Goal: Task Accomplishment & Management: Use online tool/utility

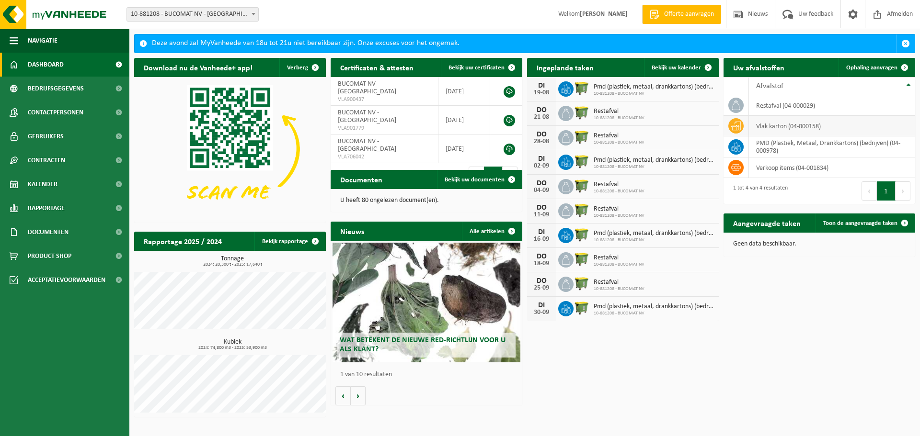
click at [782, 127] on td "vlak karton (04-000158)" at bounding box center [832, 126] width 166 height 21
click at [740, 125] on icon at bounding box center [736, 126] width 10 height 10
click at [886, 65] on span "Ophaling aanvragen" at bounding box center [871, 68] width 51 height 6
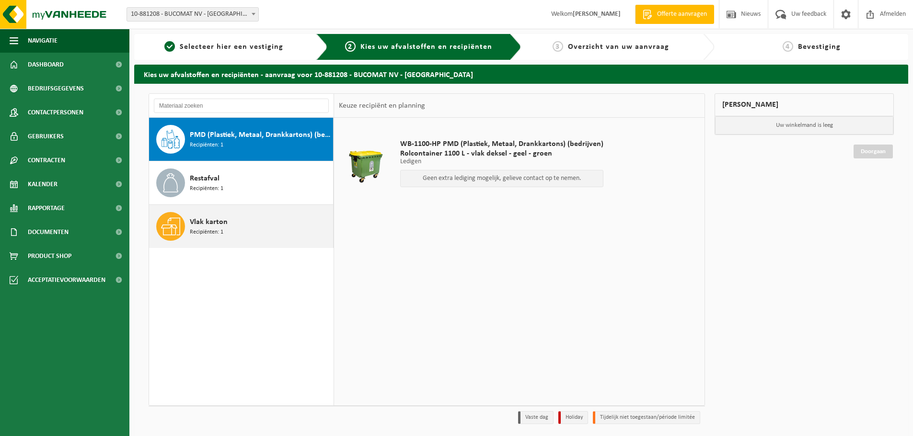
click at [212, 224] on span "Vlak karton" at bounding box center [209, 222] width 38 height 11
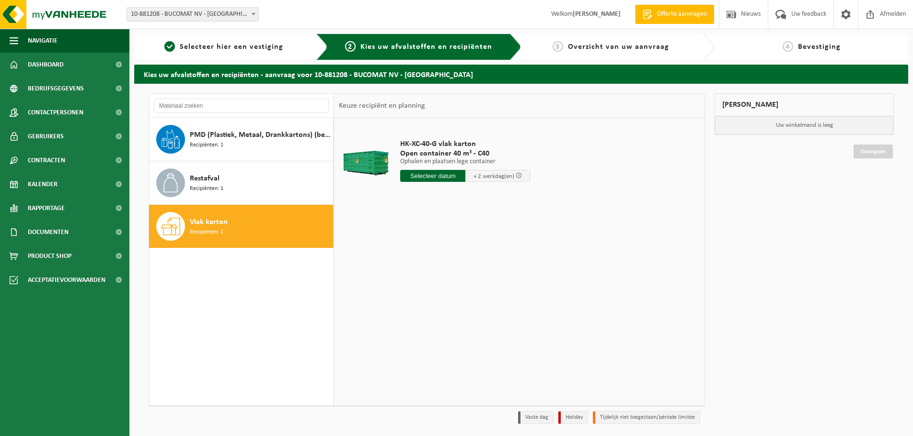
click at [444, 176] on input "text" at bounding box center [432, 176] width 65 height 12
click at [459, 277] on div "21" at bounding box center [459, 276] width 17 height 15
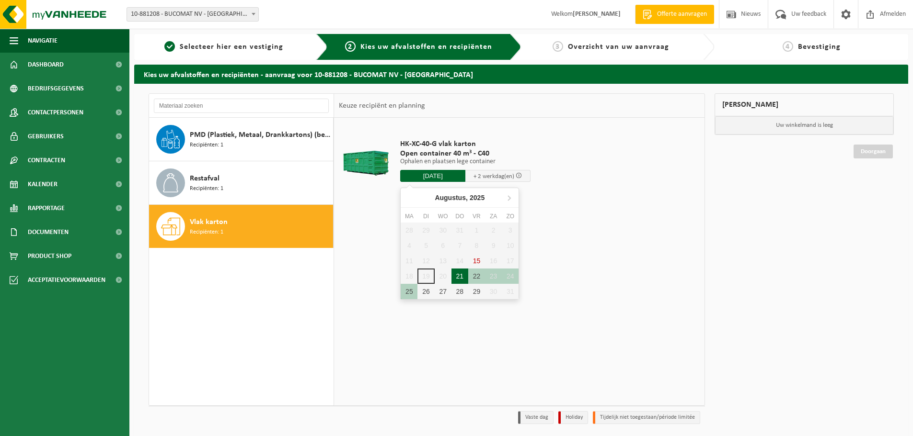
type input "Van 2025-08-21"
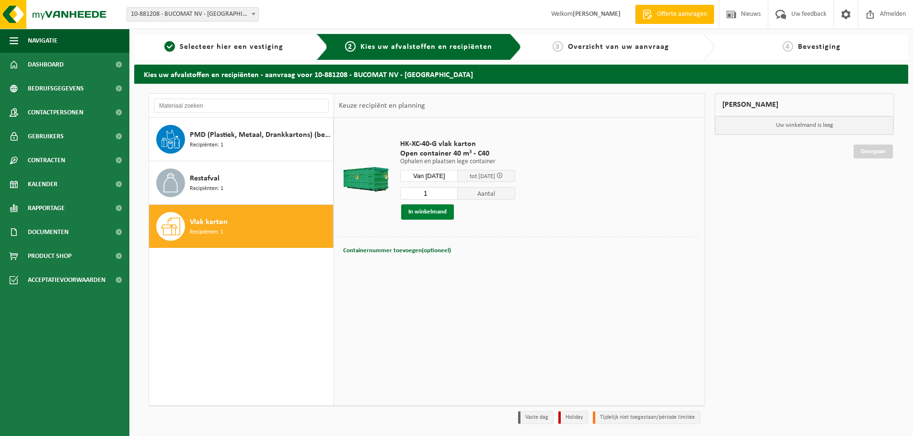
click at [428, 210] on button "In winkelmand" at bounding box center [427, 212] width 53 height 15
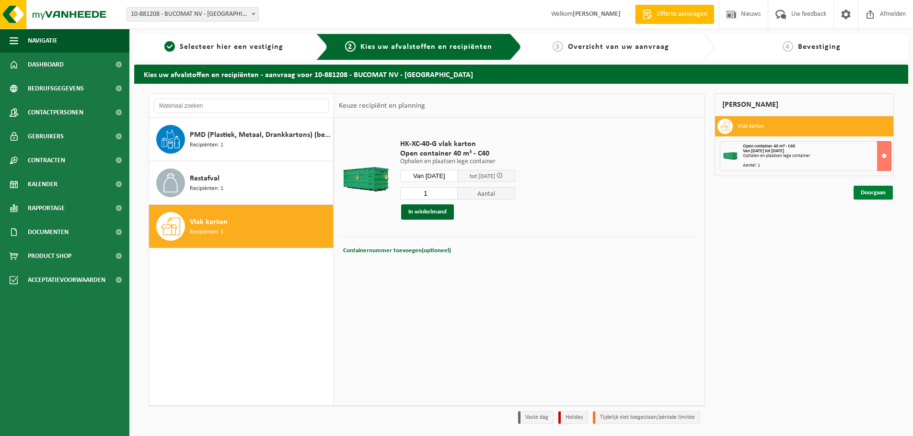
click at [872, 191] on link "Doorgaan" at bounding box center [872, 193] width 39 height 14
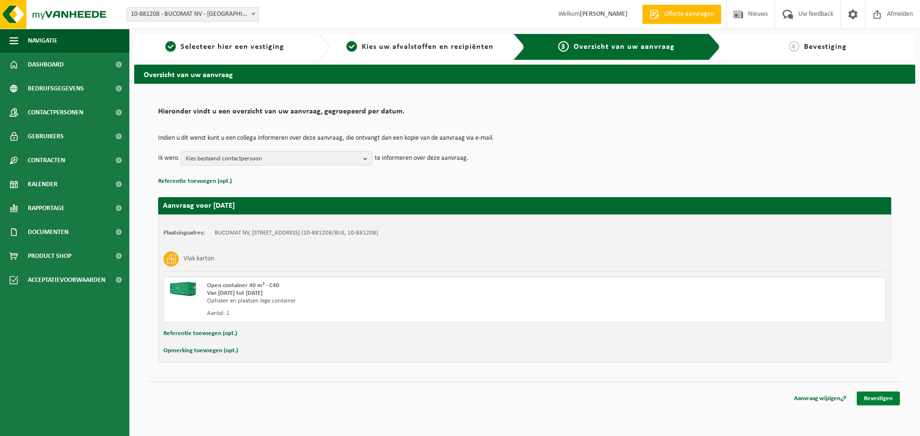
click at [880, 400] on link "Bevestigen" at bounding box center [878, 399] width 43 height 14
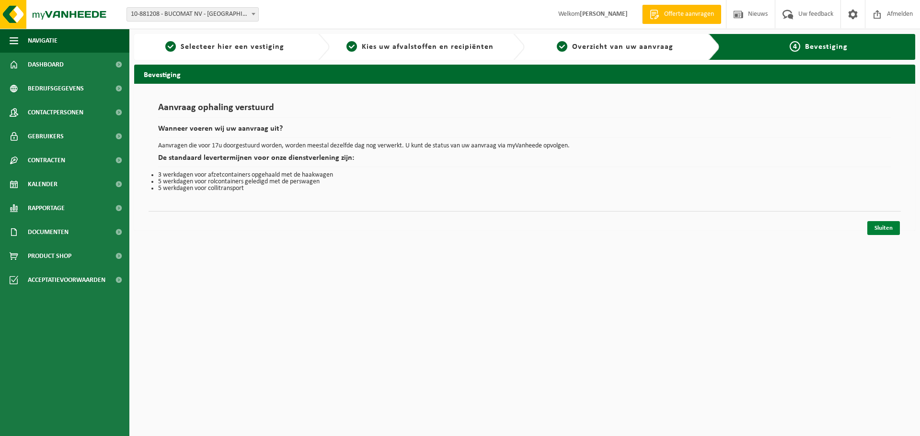
click at [877, 225] on link "Sluiten" at bounding box center [883, 228] width 33 height 14
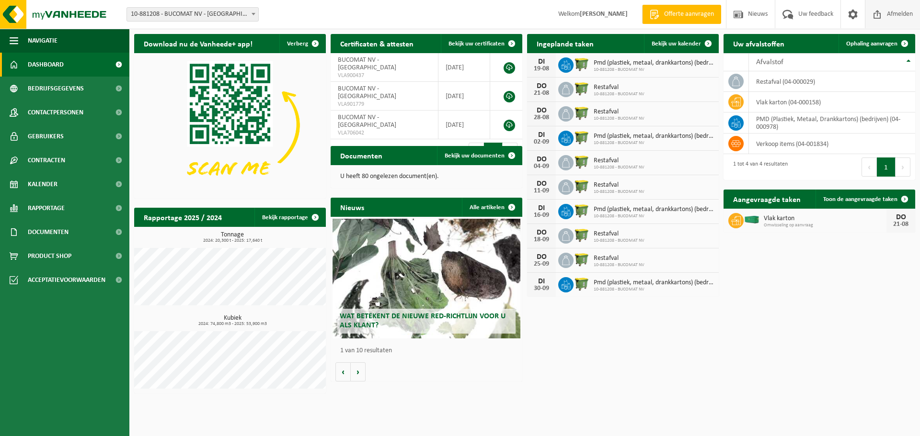
click at [903, 14] on span "Afmelden" at bounding box center [899, 14] width 31 height 28
